Goal: Task Accomplishment & Management: Use online tool/utility

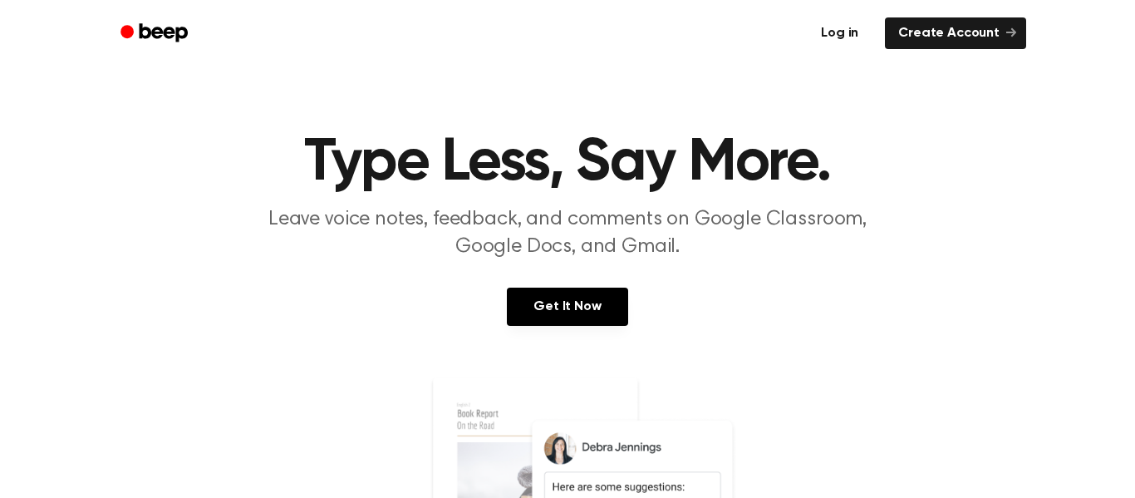
click at [870, 22] on link "Log in" at bounding box center [840, 33] width 71 height 38
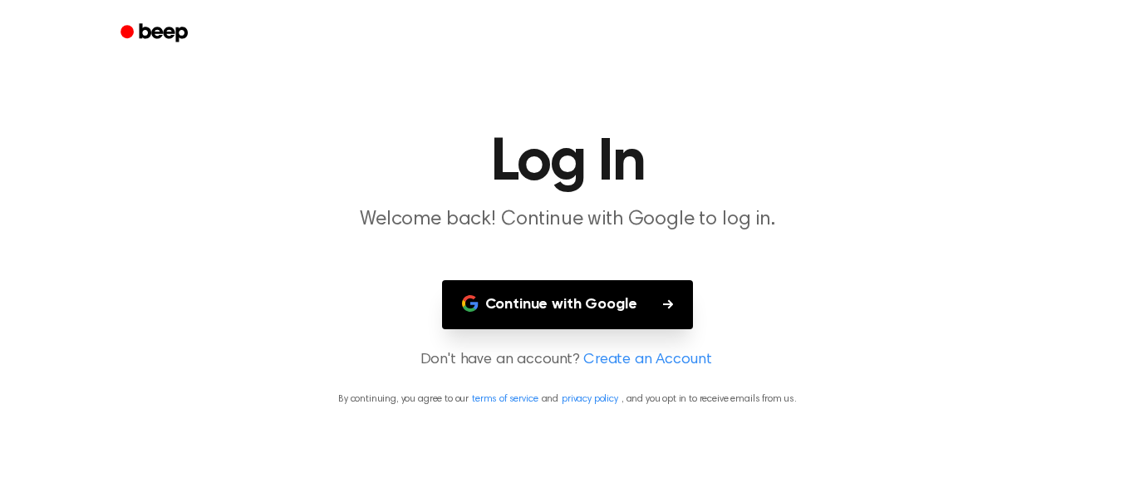
click at [579, 333] on main "Log In Welcome back! Continue with Google to log in. Continue with Google Don't…" at bounding box center [567, 249] width 1135 height 498
click at [581, 325] on button "Continue with Google" at bounding box center [568, 304] width 252 height 49
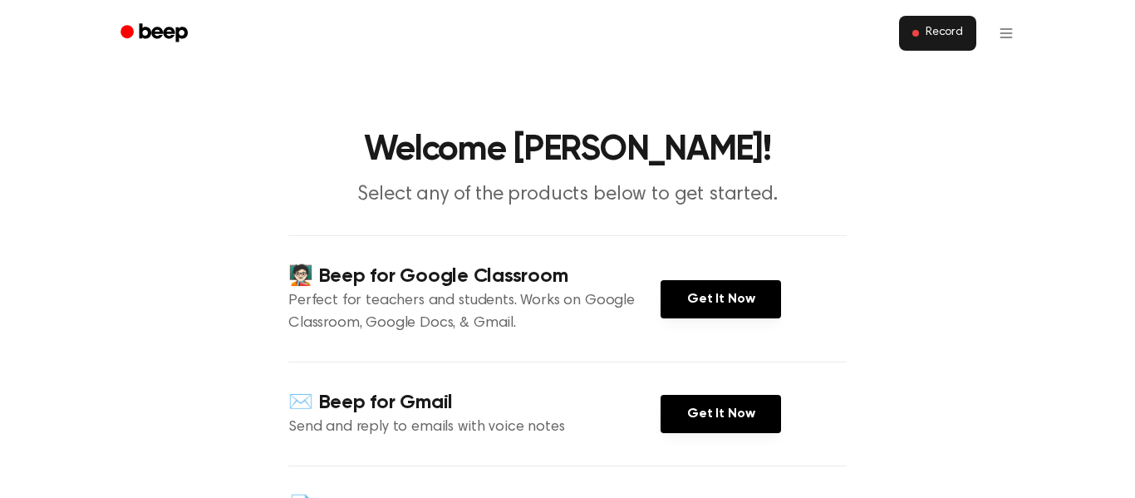
click at [922, 40] on button "Record" at bounding box center [937, 33] width 77 height 35
